Goal: Task Accomplishment & Management: Manage account settings

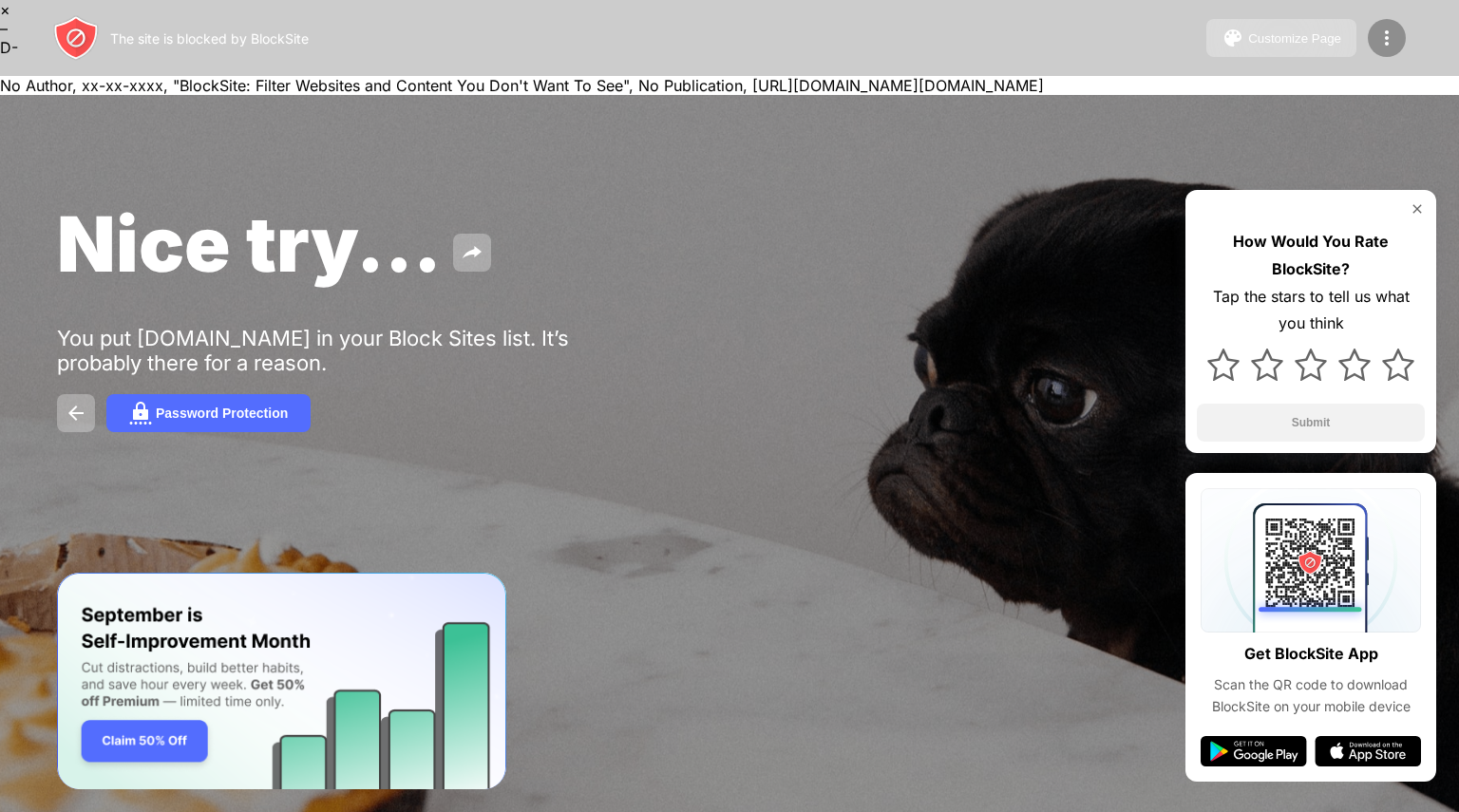
click at [1379, 46] on img at bounding box center [1386, 38] width 23 height 23
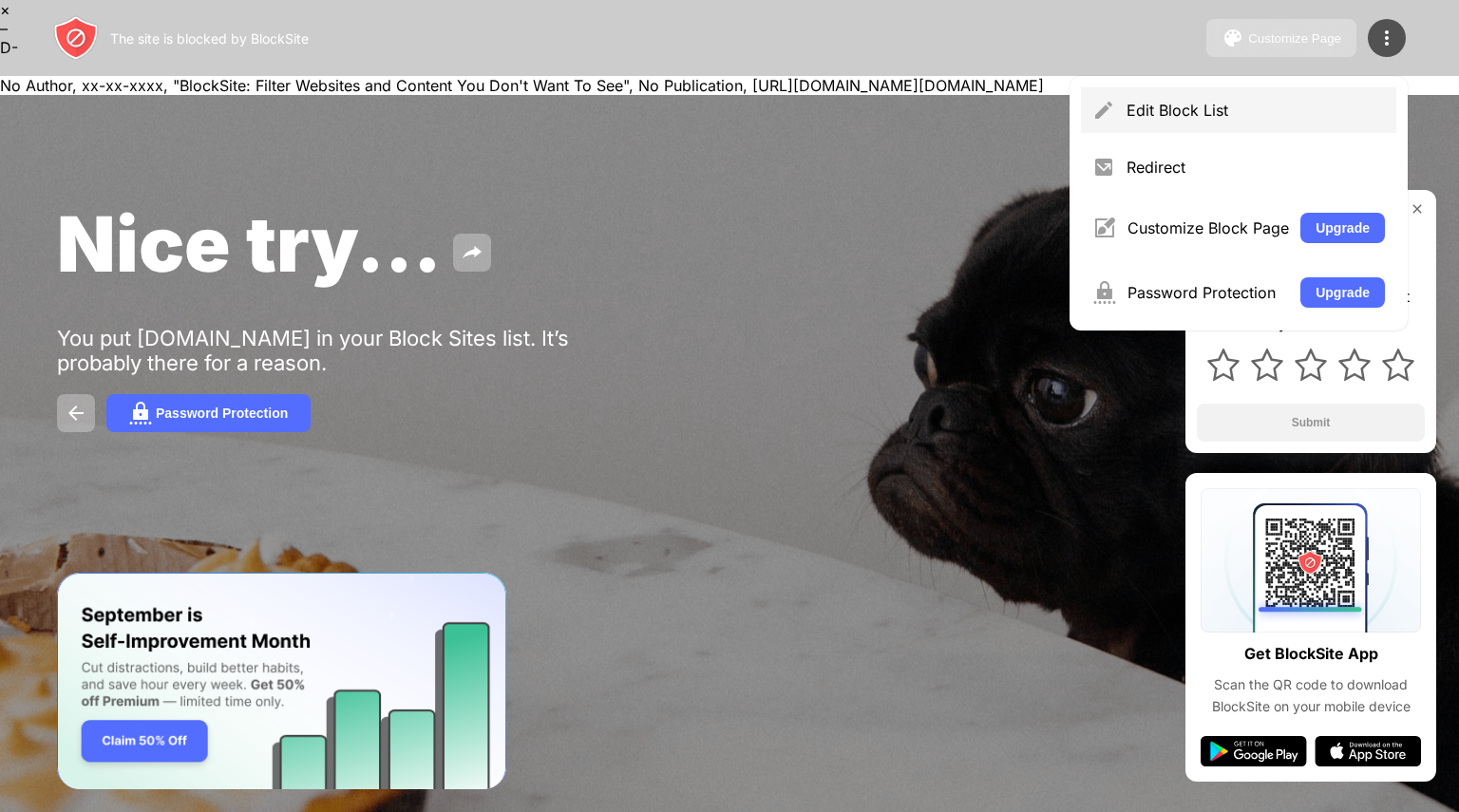
click at [1147, 119] on div "Edit Block List" at bounding box center [1238, 110] width 315 height 46
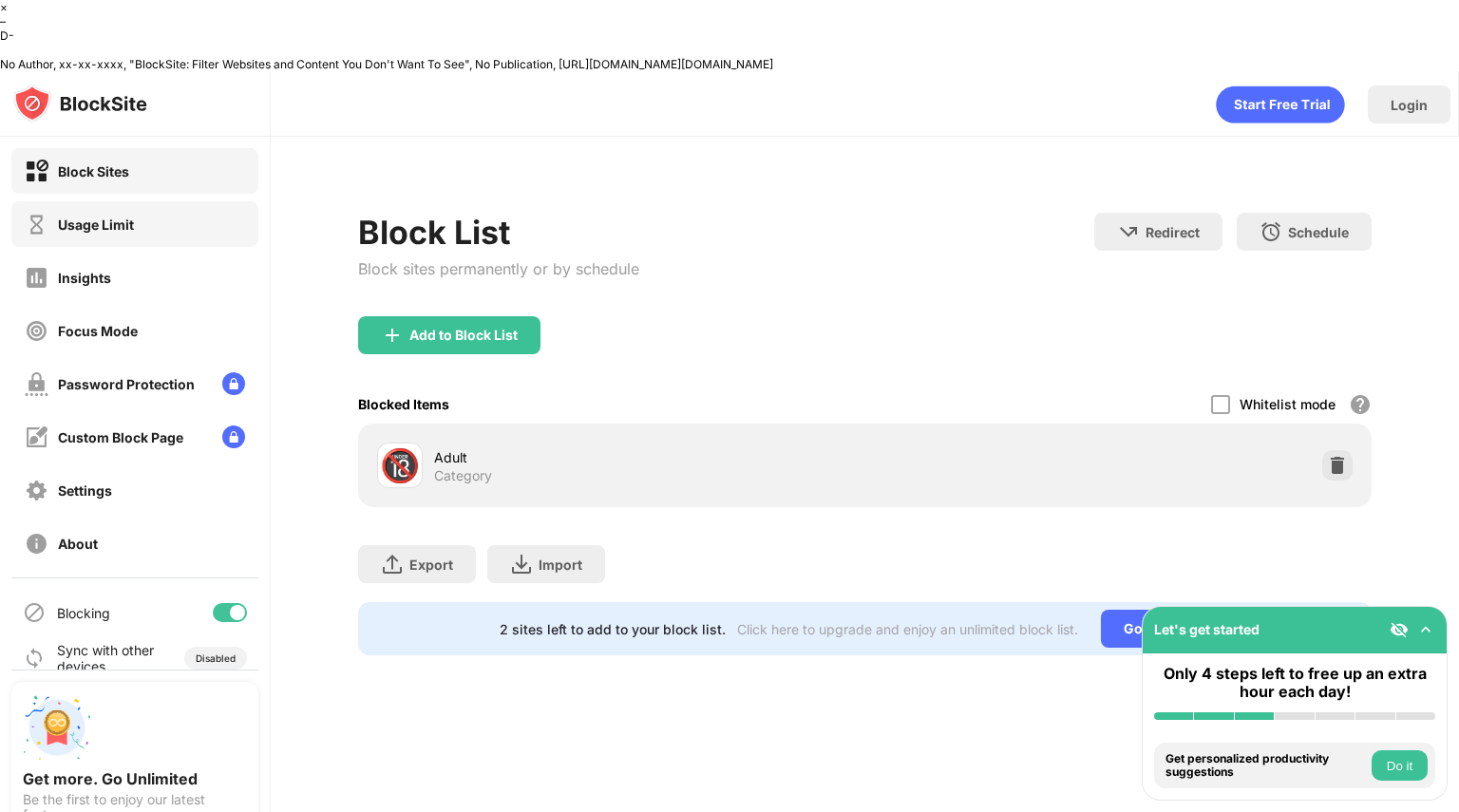
click at [165, 202] on div "Usage Limit" at bounding box center [134, 224] width 247 height 46
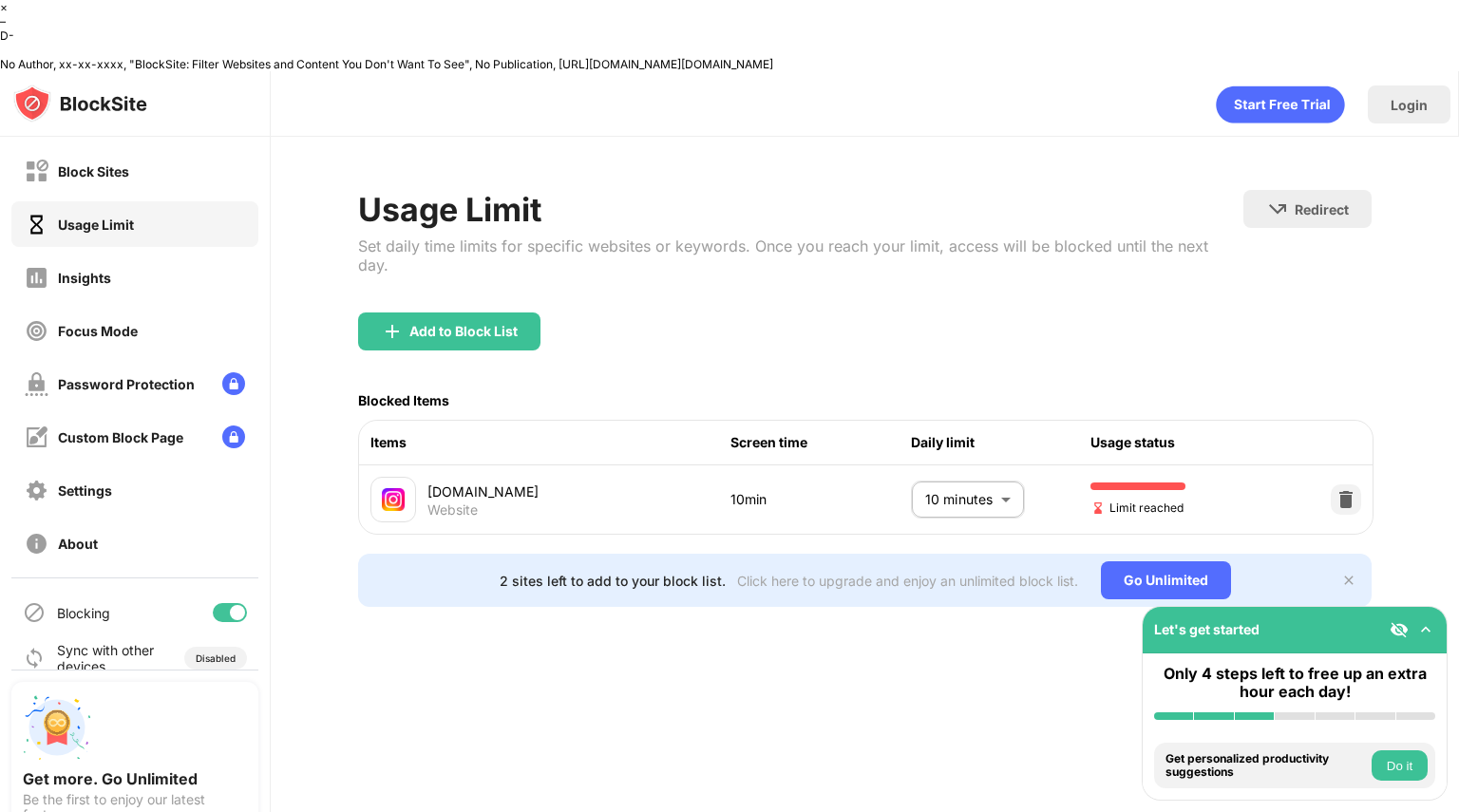
click at [989, 409] on body "× – D- No Author, xx-xx-xxxx, "BlockSite: Filter Websites and Content You Don't…" at bounding box center [729, 441] width 1459 height 882
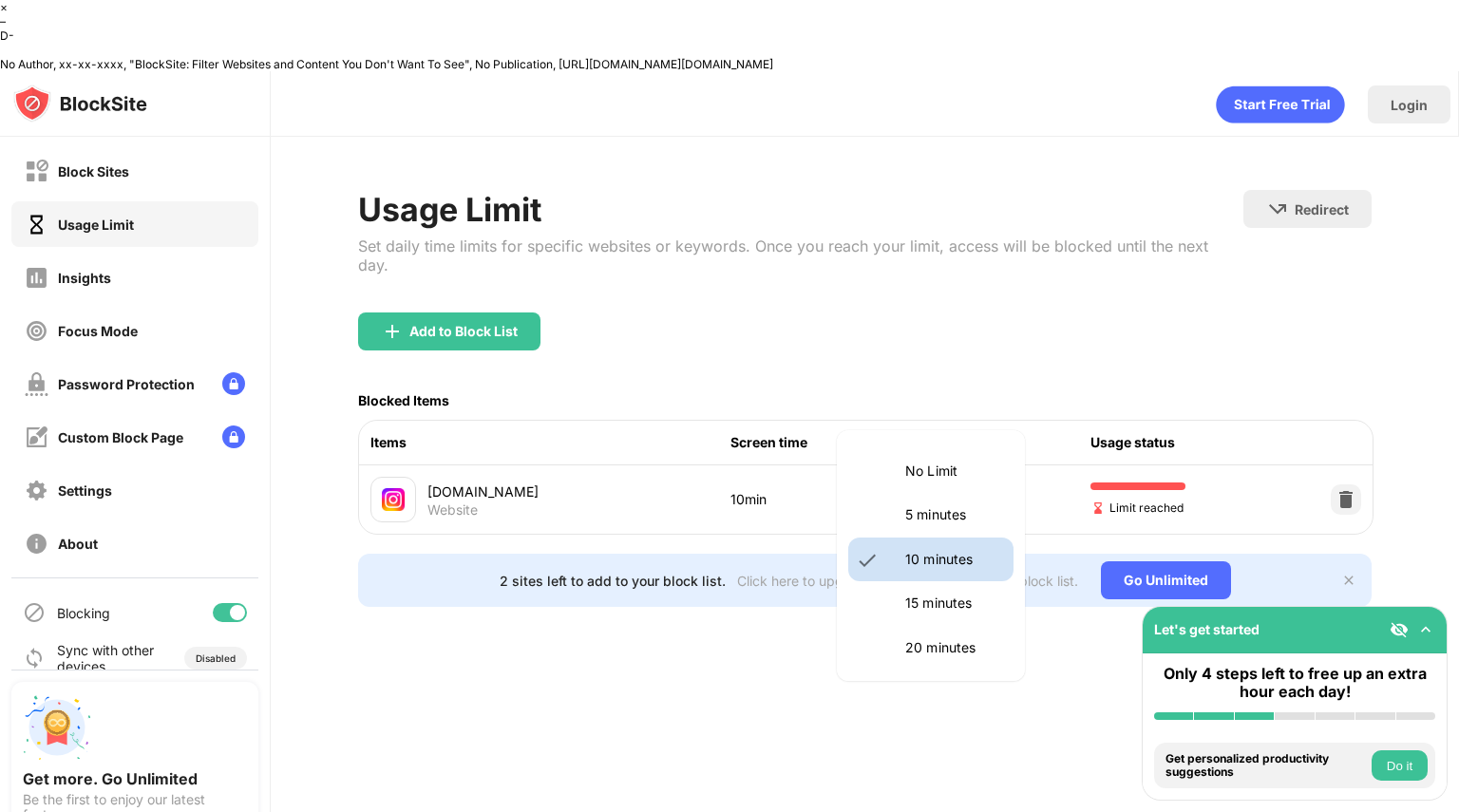
click at [943, 459] on li "No Limit" at bounding box center [931, 471] width 165 height 44
type input "********"
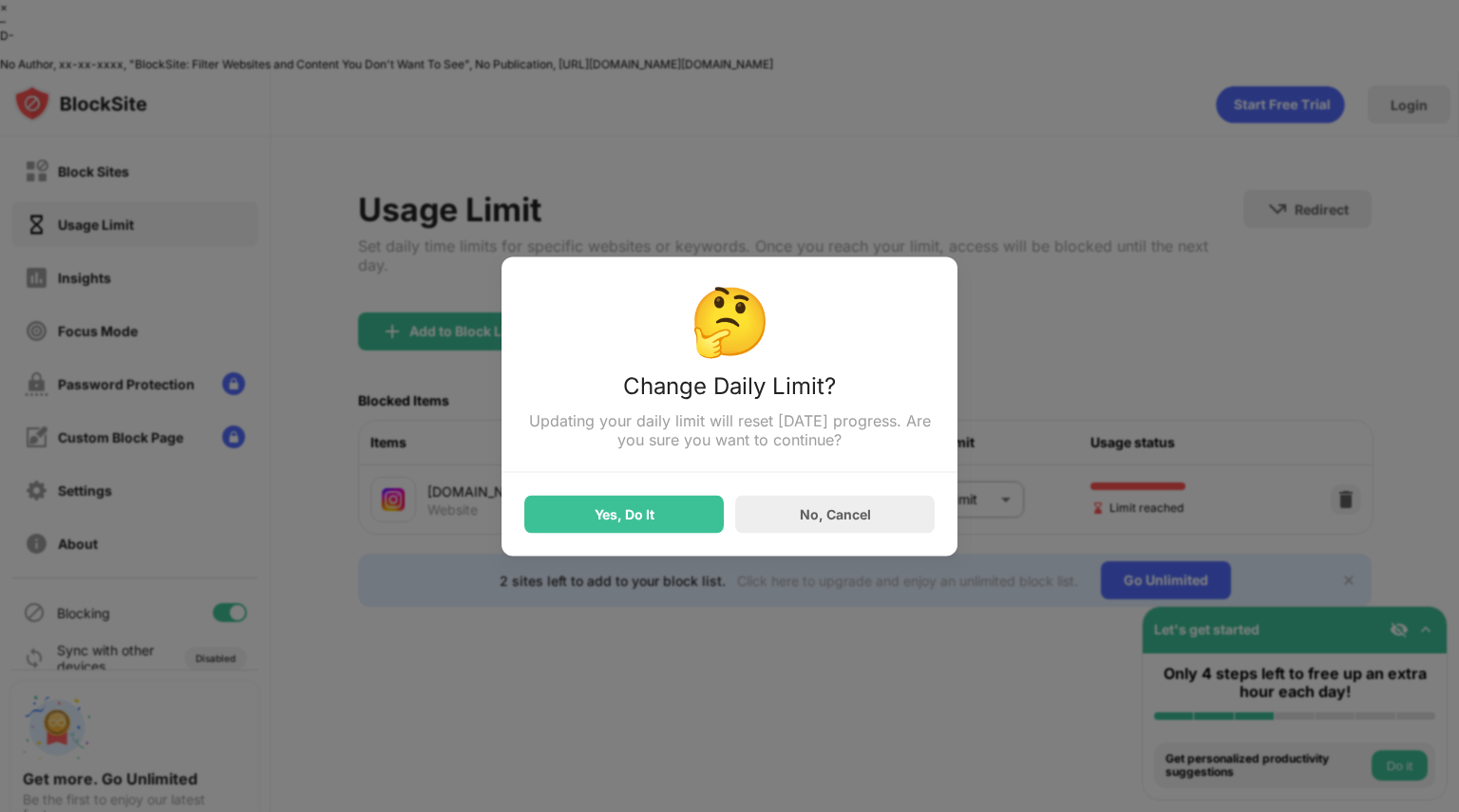
click at [668, 521] on div "Yes, Do It" at bounding box center [624, 513] width 200 height 38
